Goal: Task Accomplishment & Management: Manage account settings

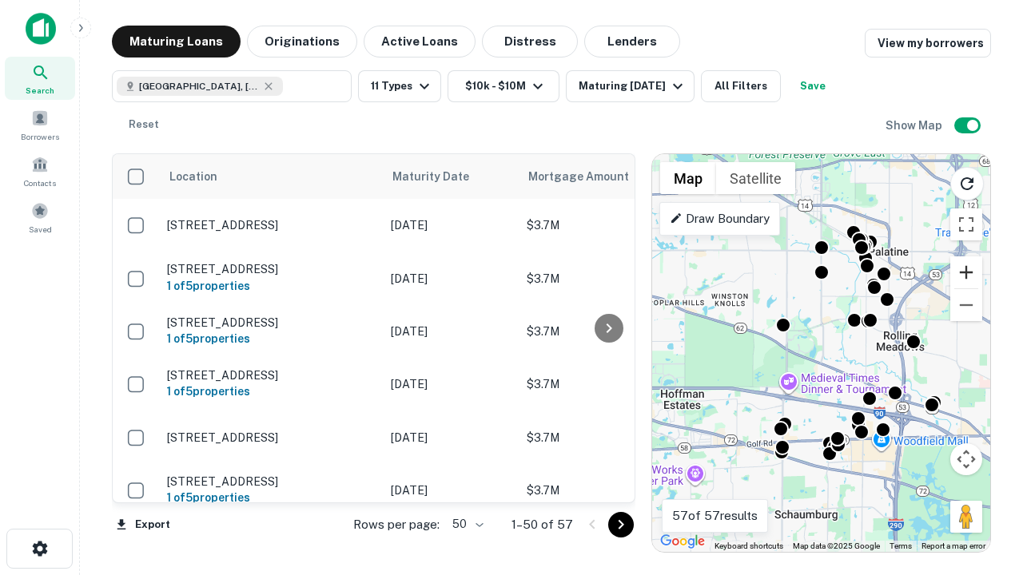
click at [966, 272] on button "Zoom in" at bounding box center [966, 272] width 32 height 32
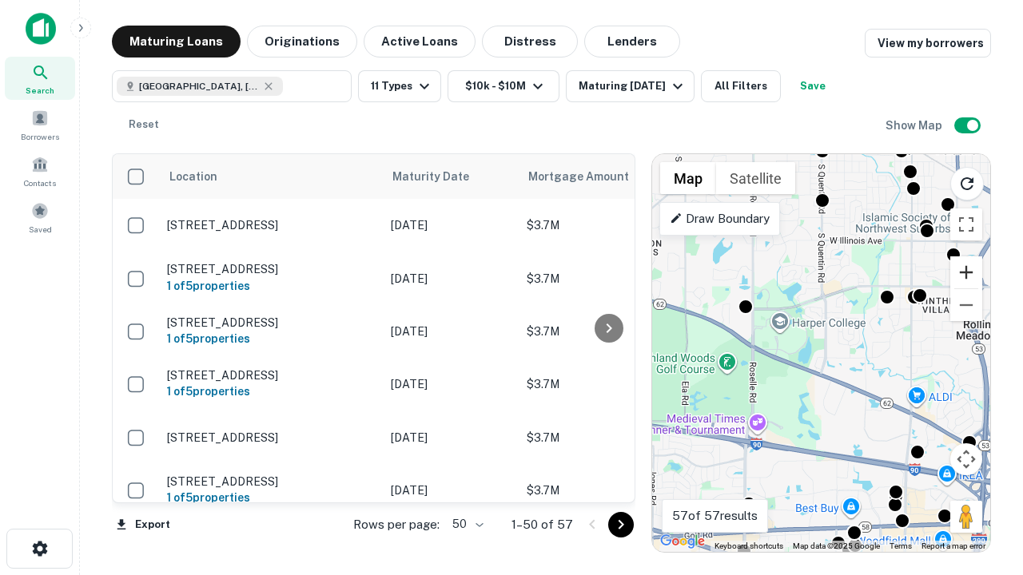
click at [966, 272] on button "Zoom in" at bounding box center [966, 272] width 32 height 32
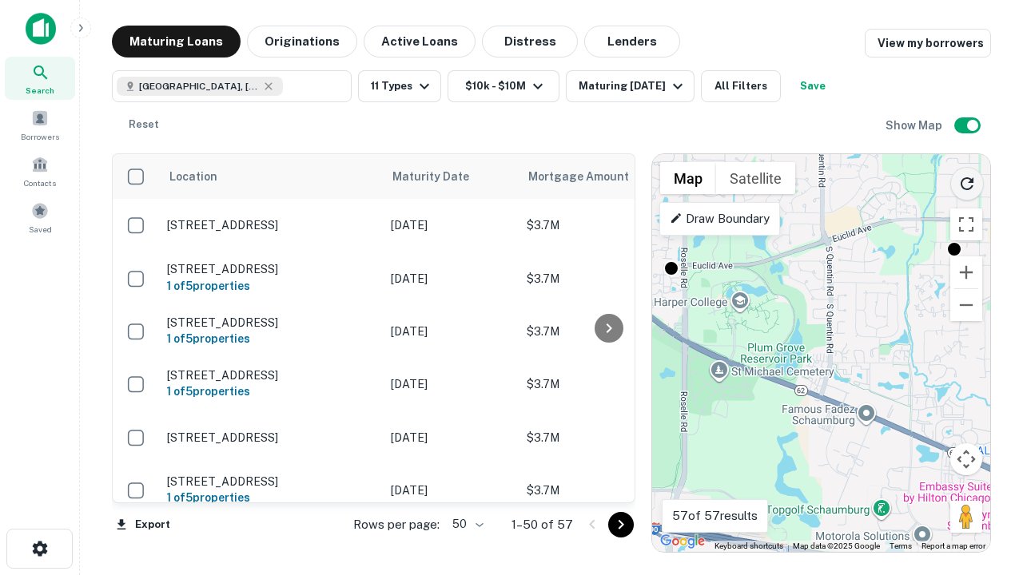
click at [967, 181] on icon "Reload search area" at bounding box center [966, 183] width 19 height 19
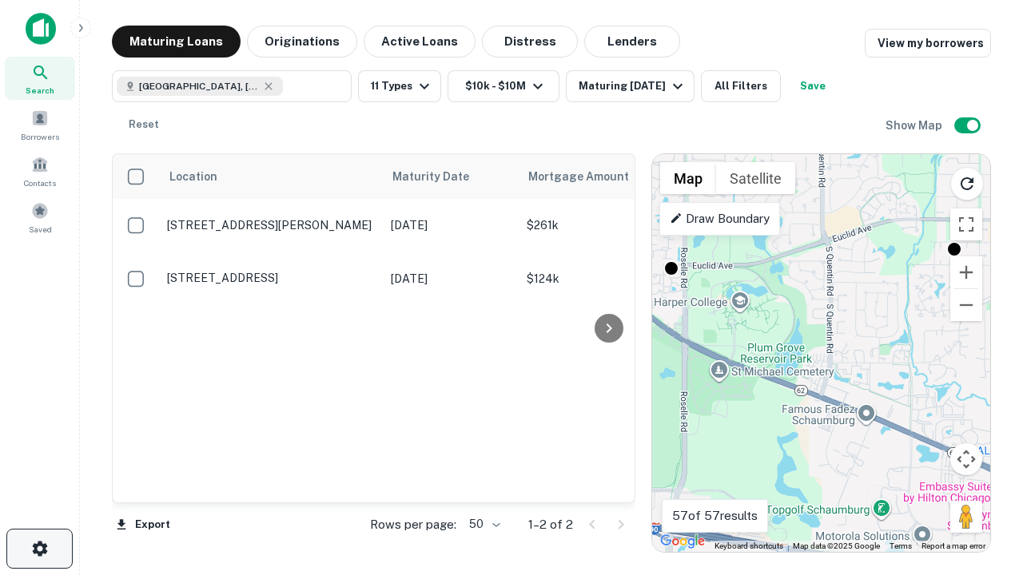
click at [39, 549] on icon "button" at bounding box center [39, 548] width 19 height 19
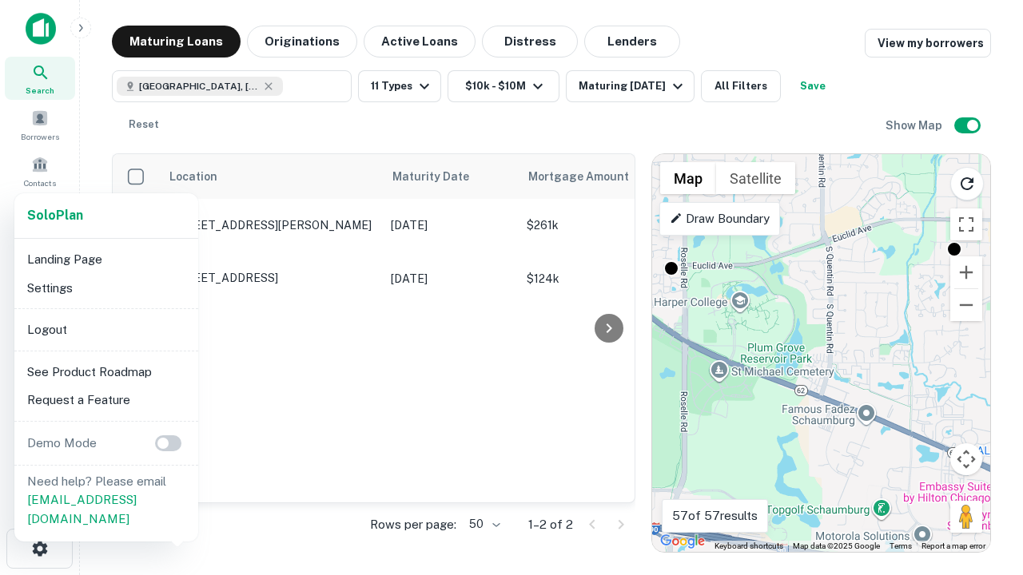
click at [105, 329] on li "Logout" at bounding box center [106, 330] width 171 height 29
